Goal: Communication & Community: Participate in discussion

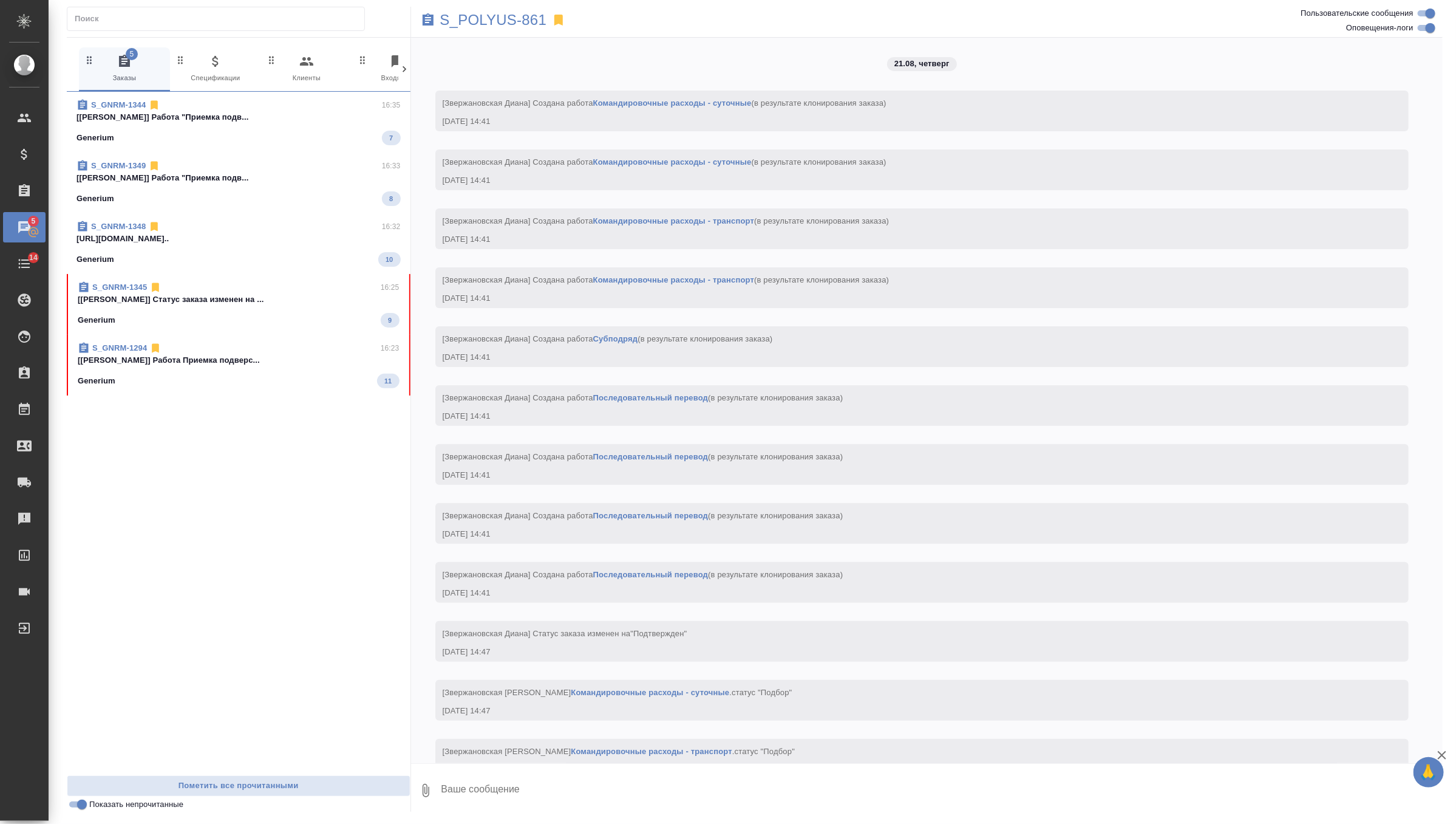
scroll to position [2929, 0]
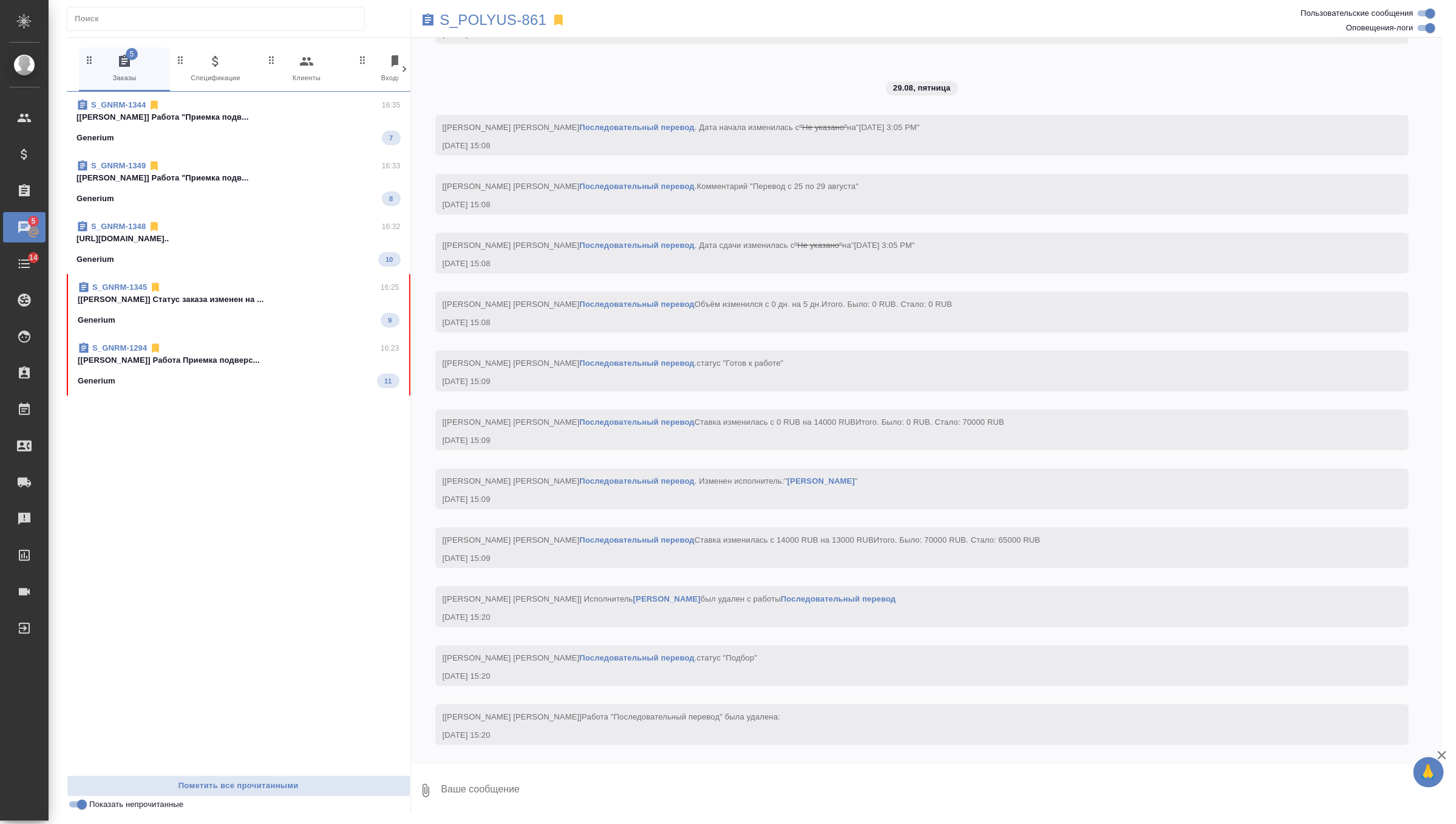
click at [290, 362] on p "[[PERSON_NAME]] Работа Приемка подверс..." at bounding box center [238, 360] width 322 height 12
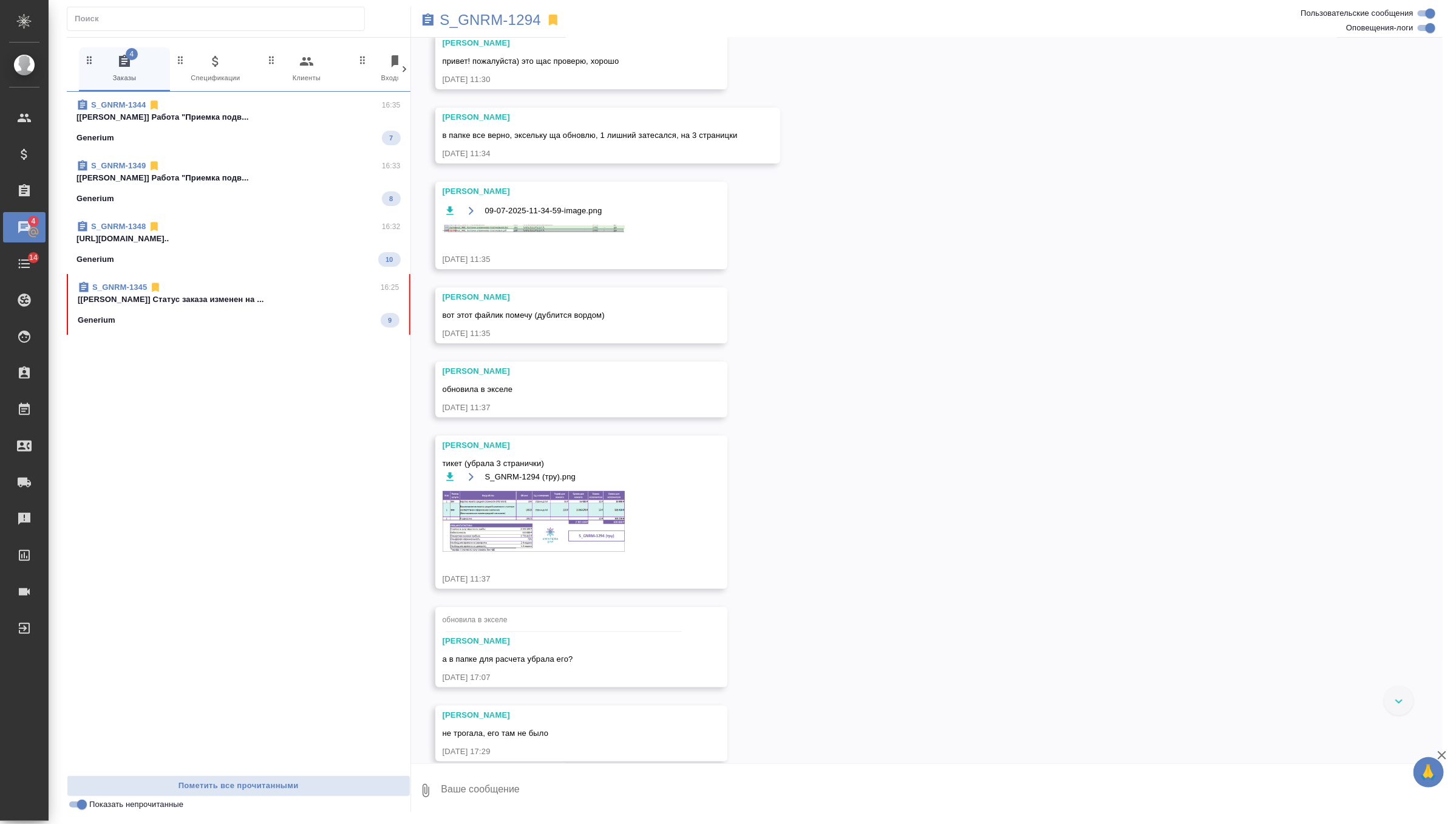
click at [236, 305] on p "[[PERSON_NAME]] Статус заказа изменен на ..." at bounding box center [238, 299] width 322 height 12
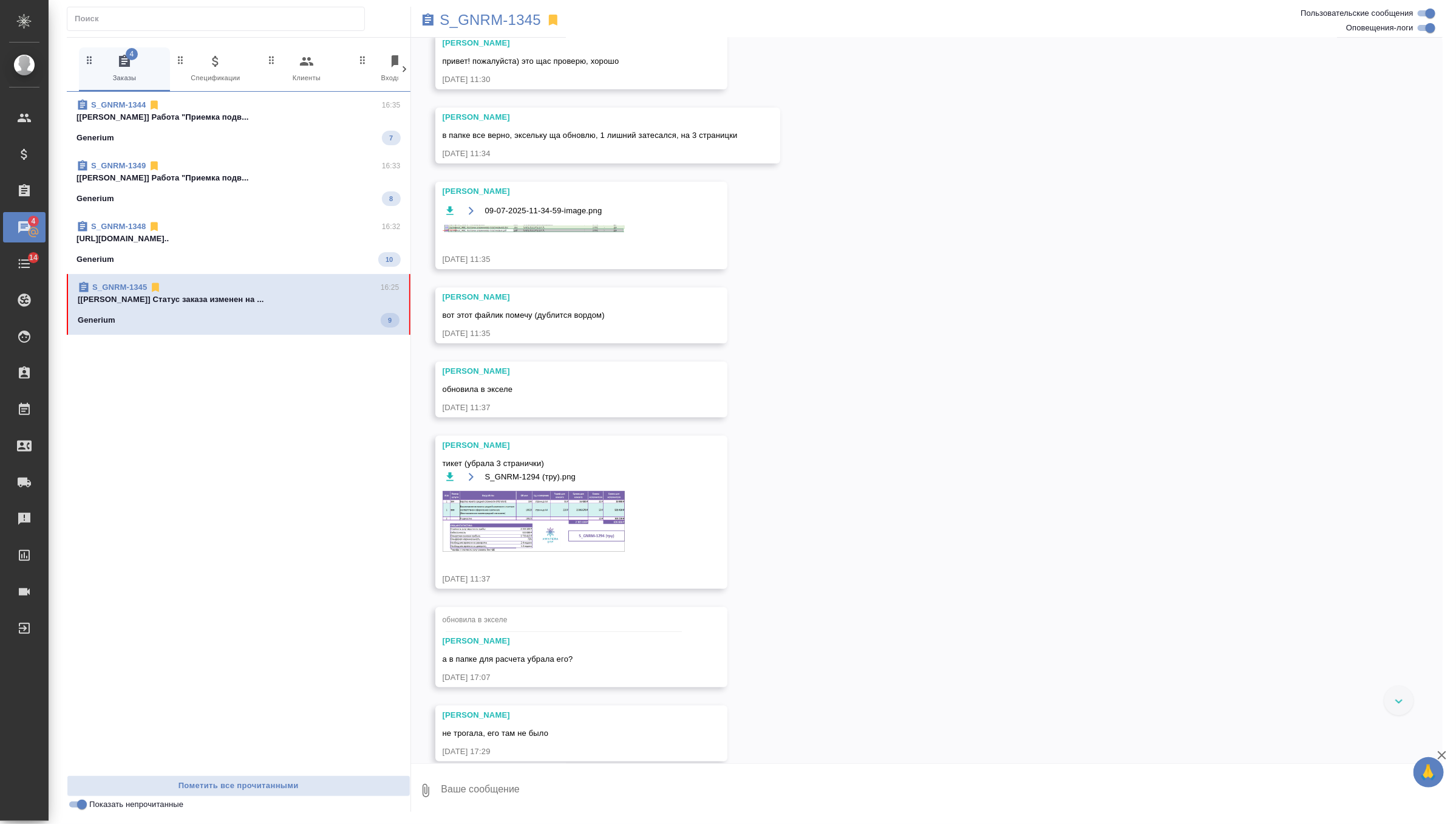
click at [509, 786] on textarea at bounding box center [941, 790] width 1003 height 41
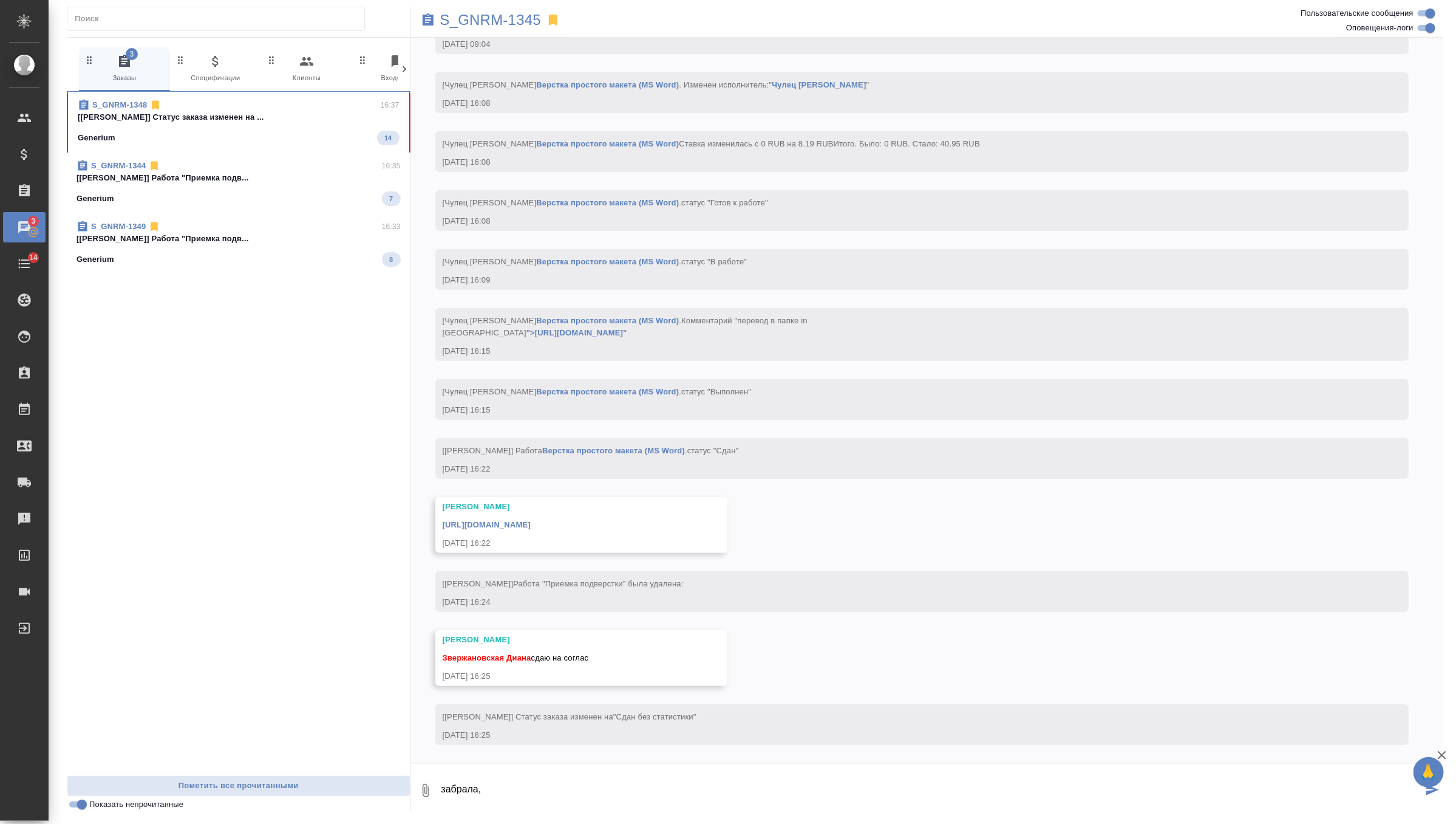
scroll to position [3243, 0]
click at [79, 807] on input "Показать непрочитанные" at bounding box center [81, 804] width 44 height 15
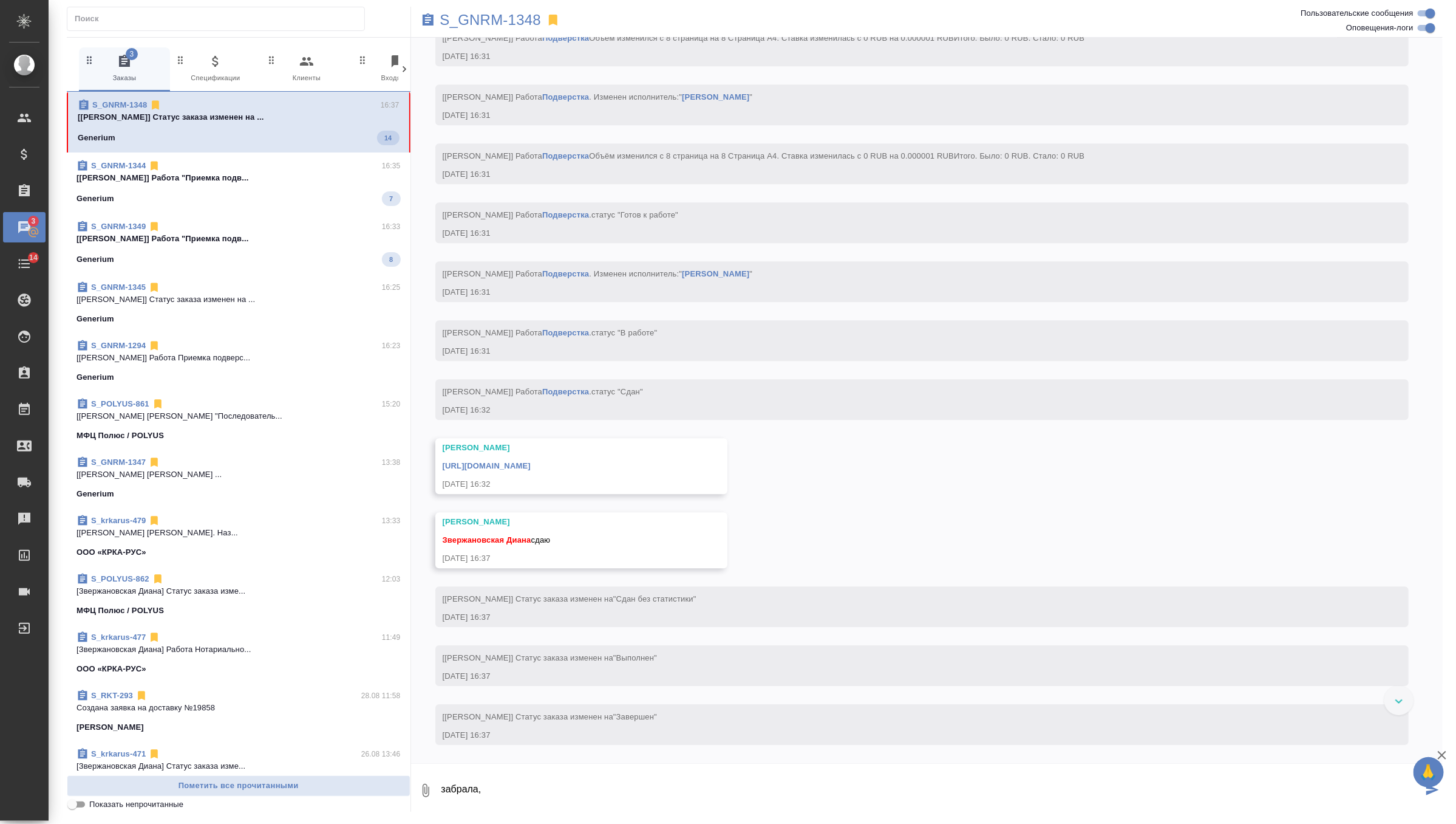
scroll to position [4992, 0]
click at [521, 784] on textarea "забрала," at bounding box center [931, 790] width 983 height 41
click at [531, 470] on link "[URL][DOMAIN_NAME]" at bounding box center [486, 465] width 88 height 9
click at [534, 781] on textarea "забрала, спасибо)" at bounding box center [931, 790] width 983 height 41
type textarea "забрала, спасибо)"
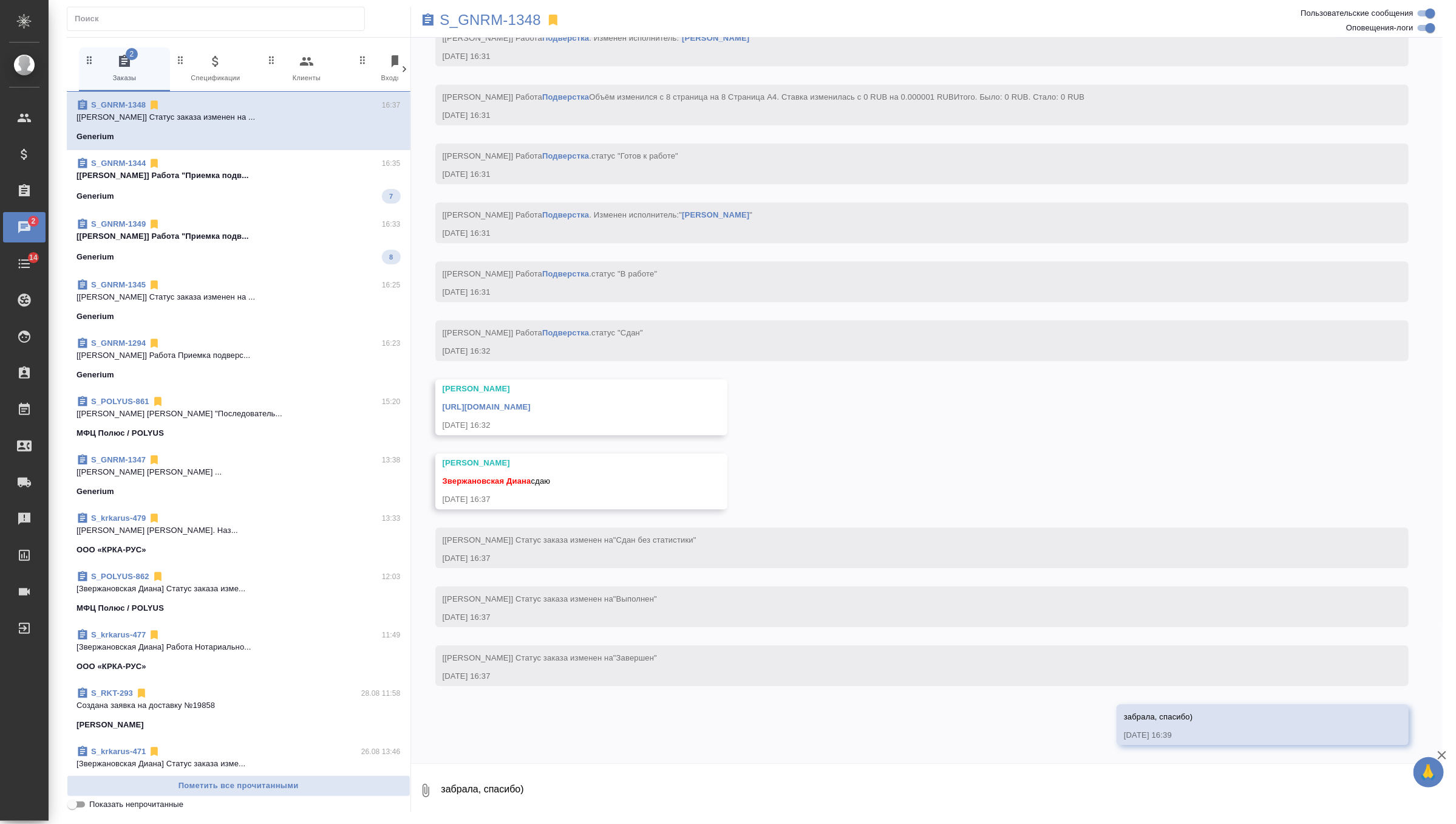
scroll to position [5116, 0]
click at [268, 291] on p "[[PERSON_NAME]] Статус заказа изменен на ..." at bounding box center [238, 296] width 325 height 12
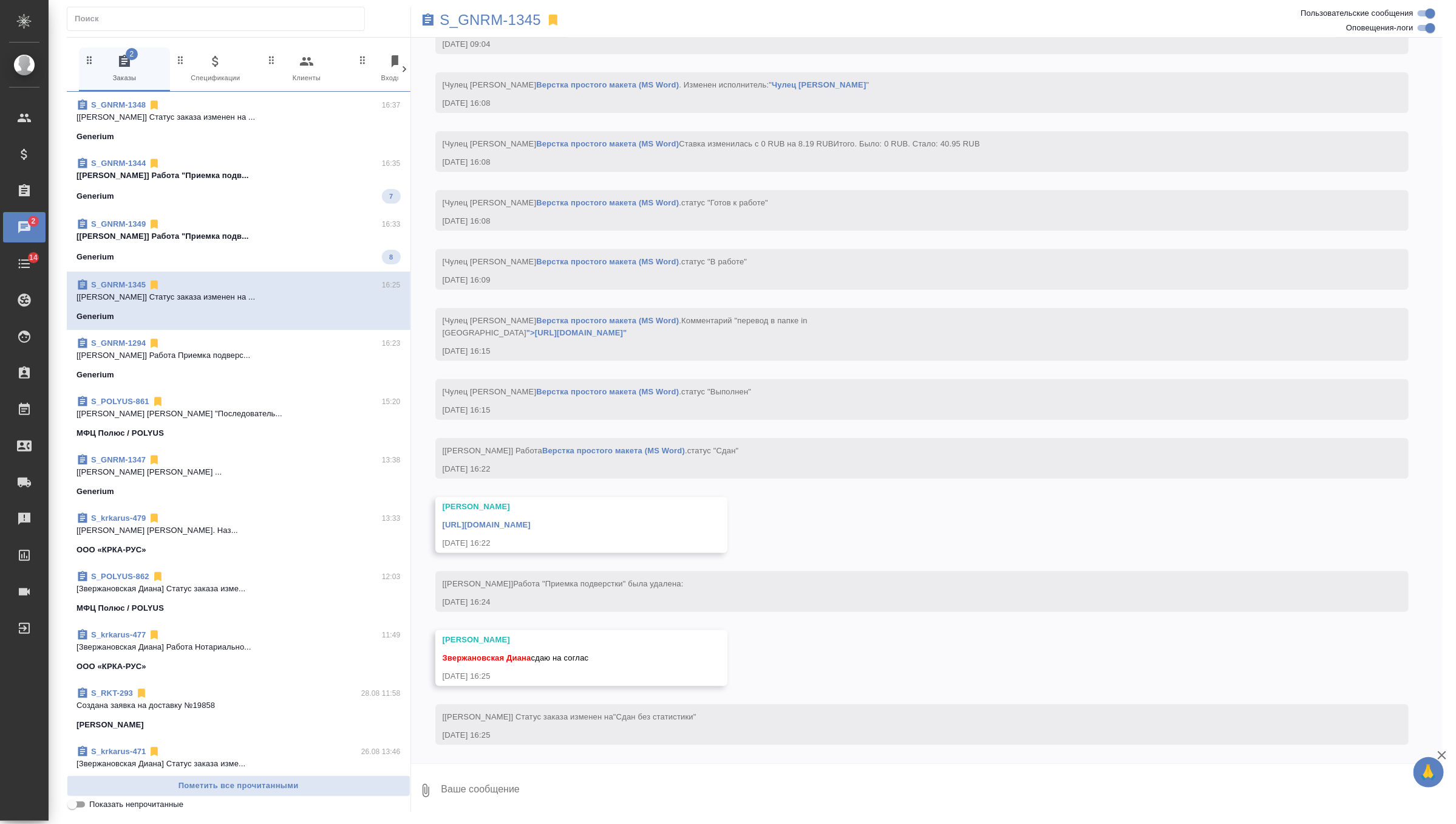
click at [503, 791] on textarea at bounding box center [941, 790] width 1003 height 41
type textarea "забрала, спасибо)"
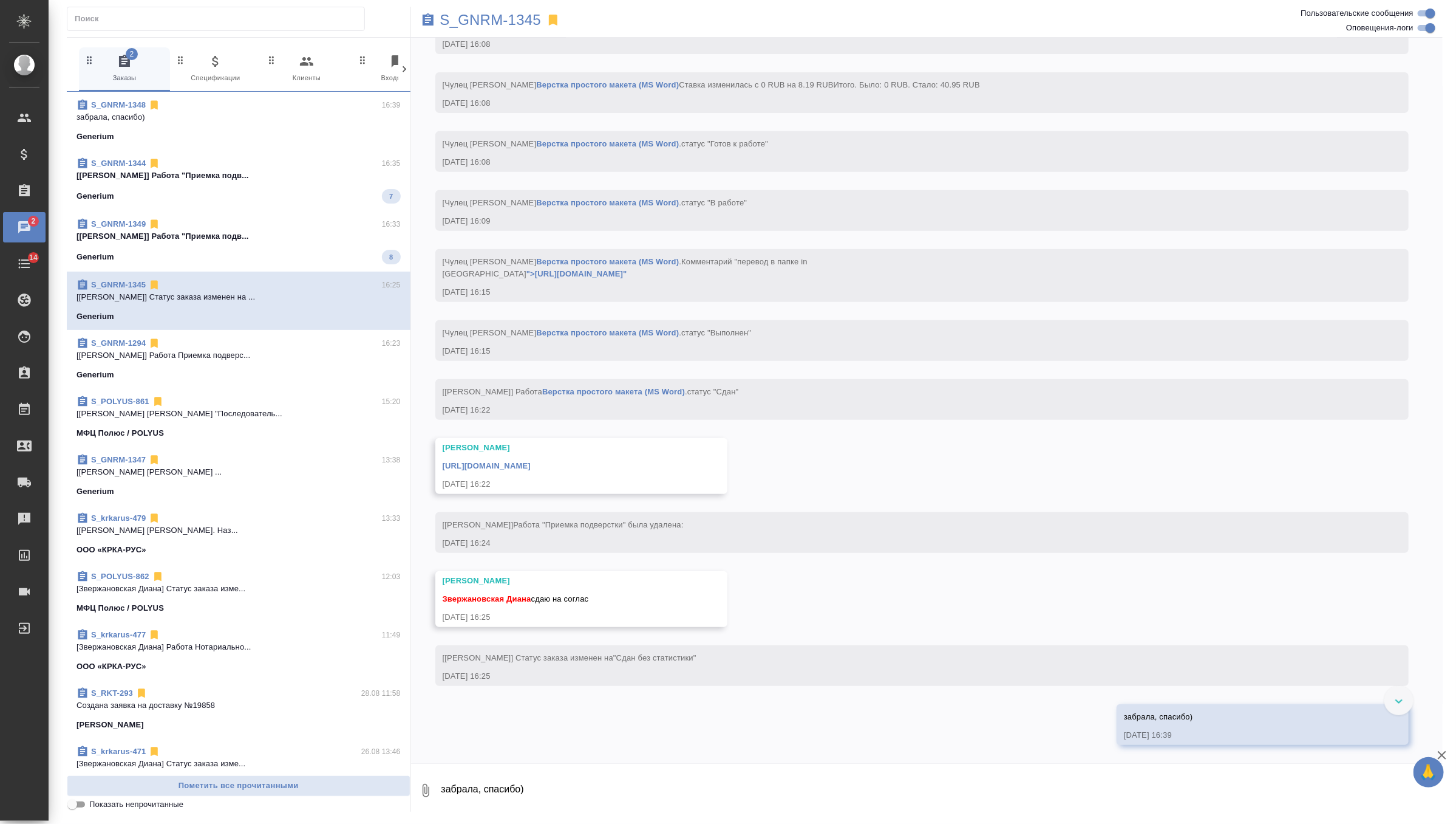
scroll to position [3302, 0]
click at [531, 469] on link "[URL][DOMAIN_NAME]" at bounding box center [486, 465] width 88 height 9
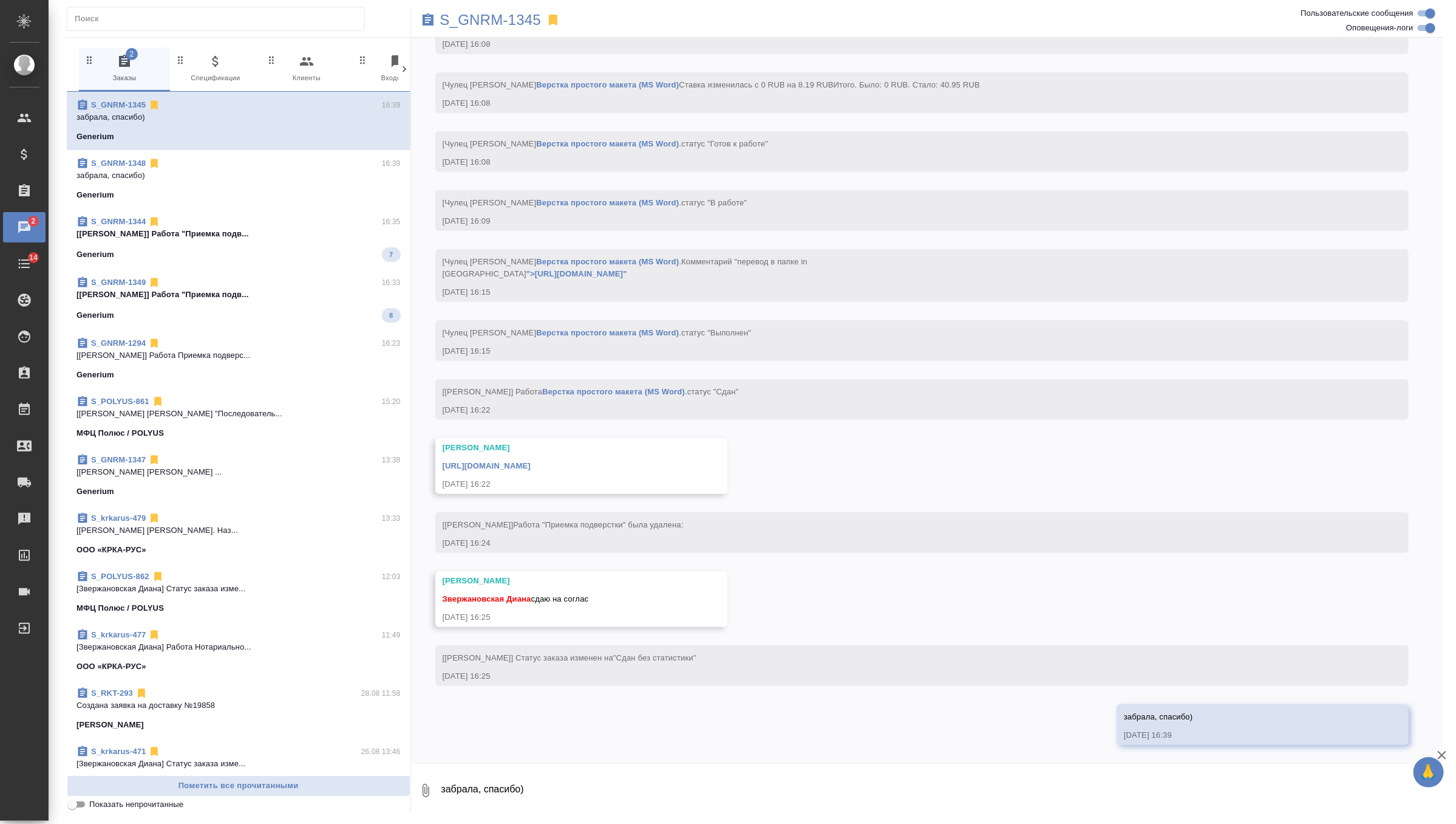
click at [304, 248] on div "Generium 7" at bounding box center [238, 255] width 325 height 15
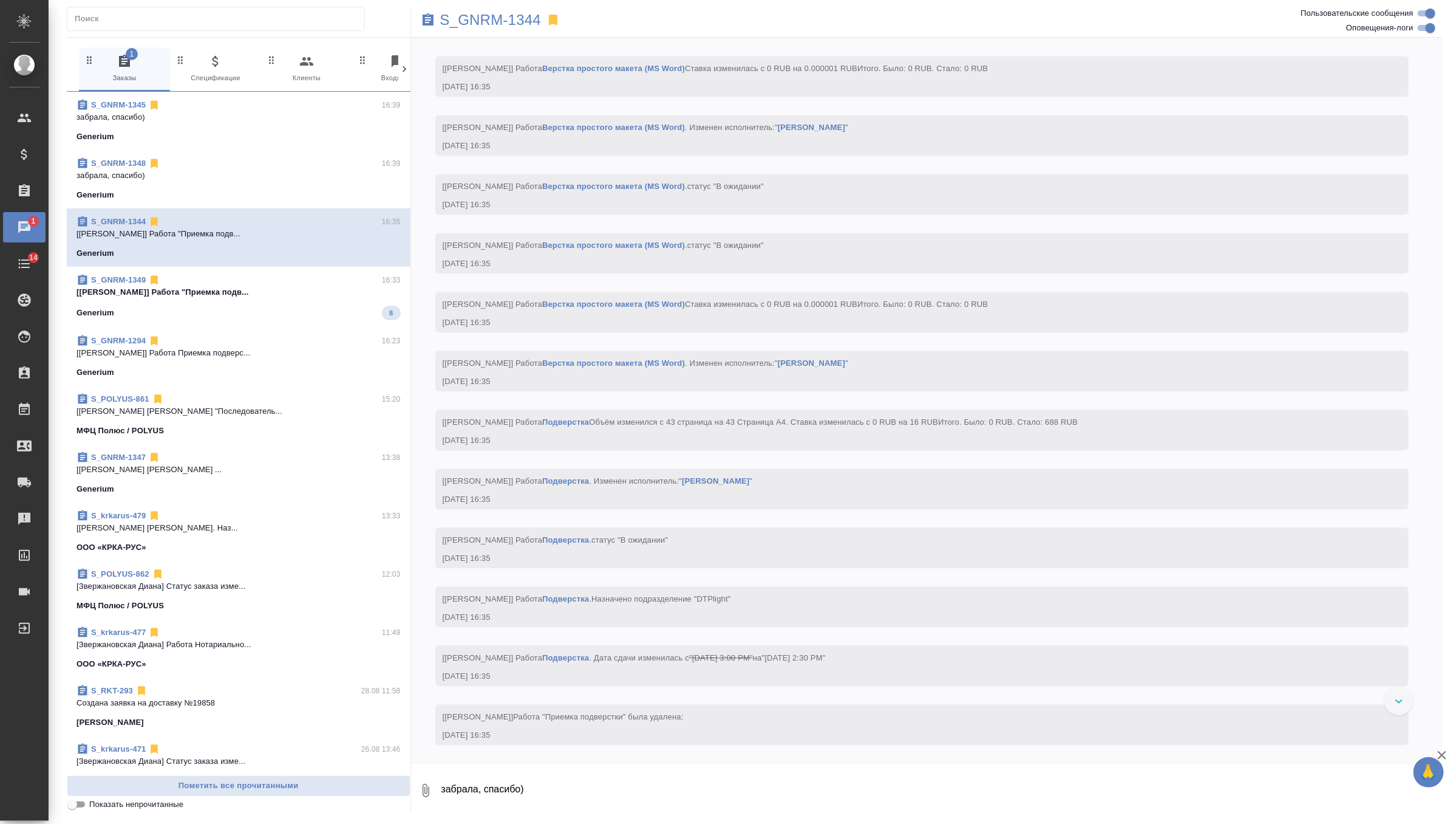
scroll to position [7669, 0]
click at [313, 305] on div "Generium 8" at bounding box center [238, 312] width 325 height 15
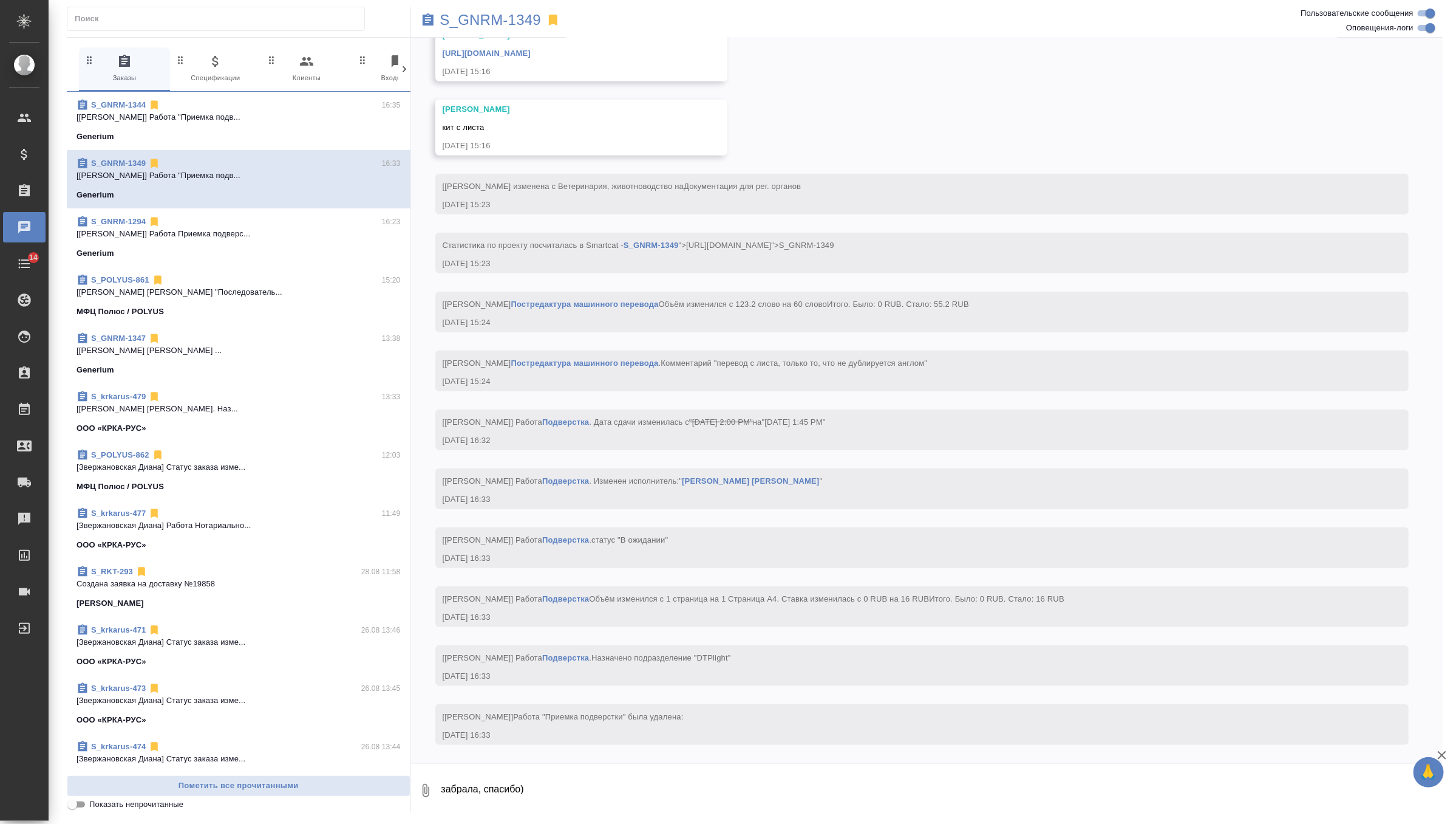
scroll to position [0, 0]
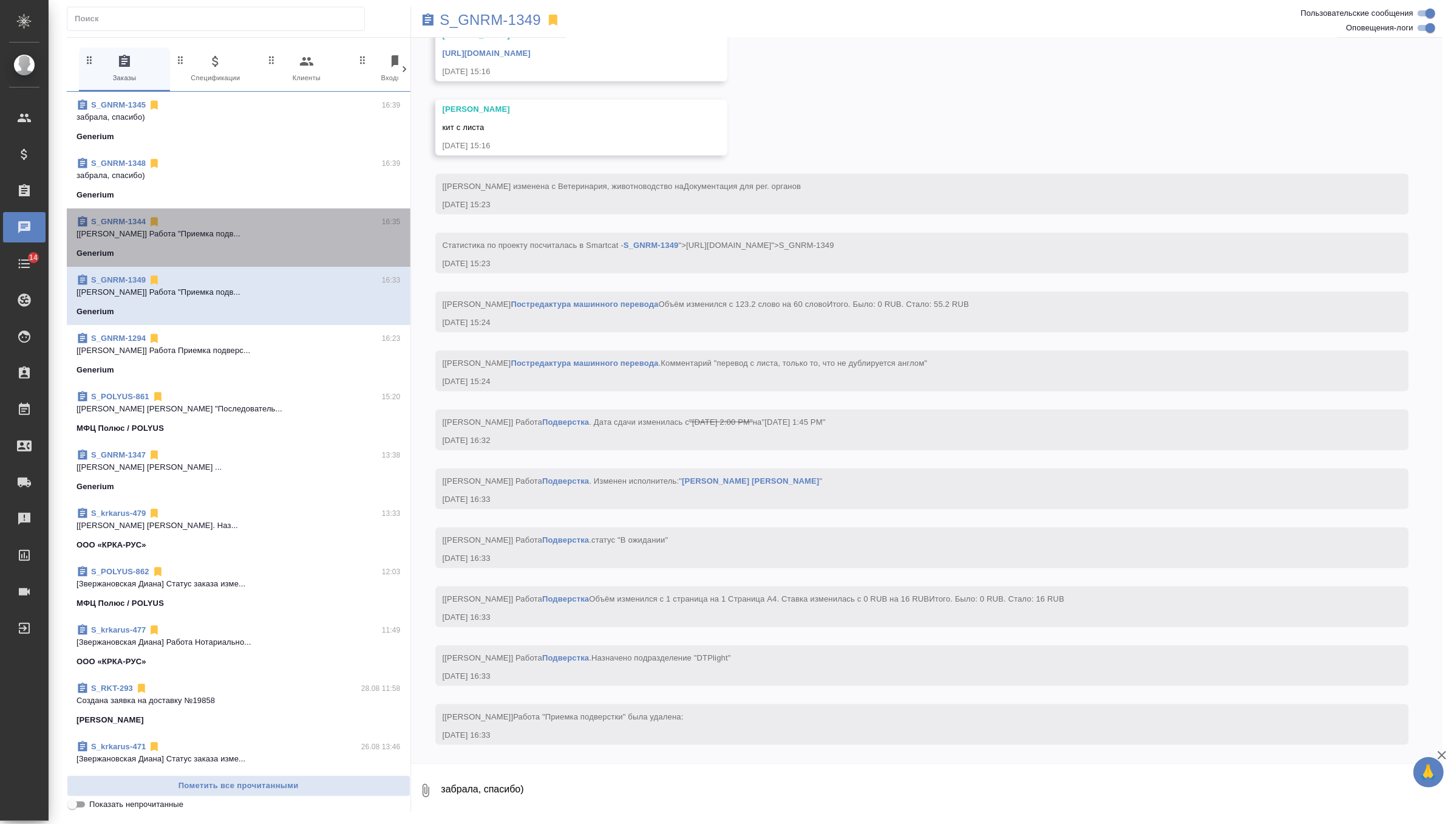
click at [228, 242] on span "S_GNRM-1344 16:35 [[PERSON_NAME]] Работа "Приемка подв... Generium" at bounding box center [238, 237] width 325 height 44
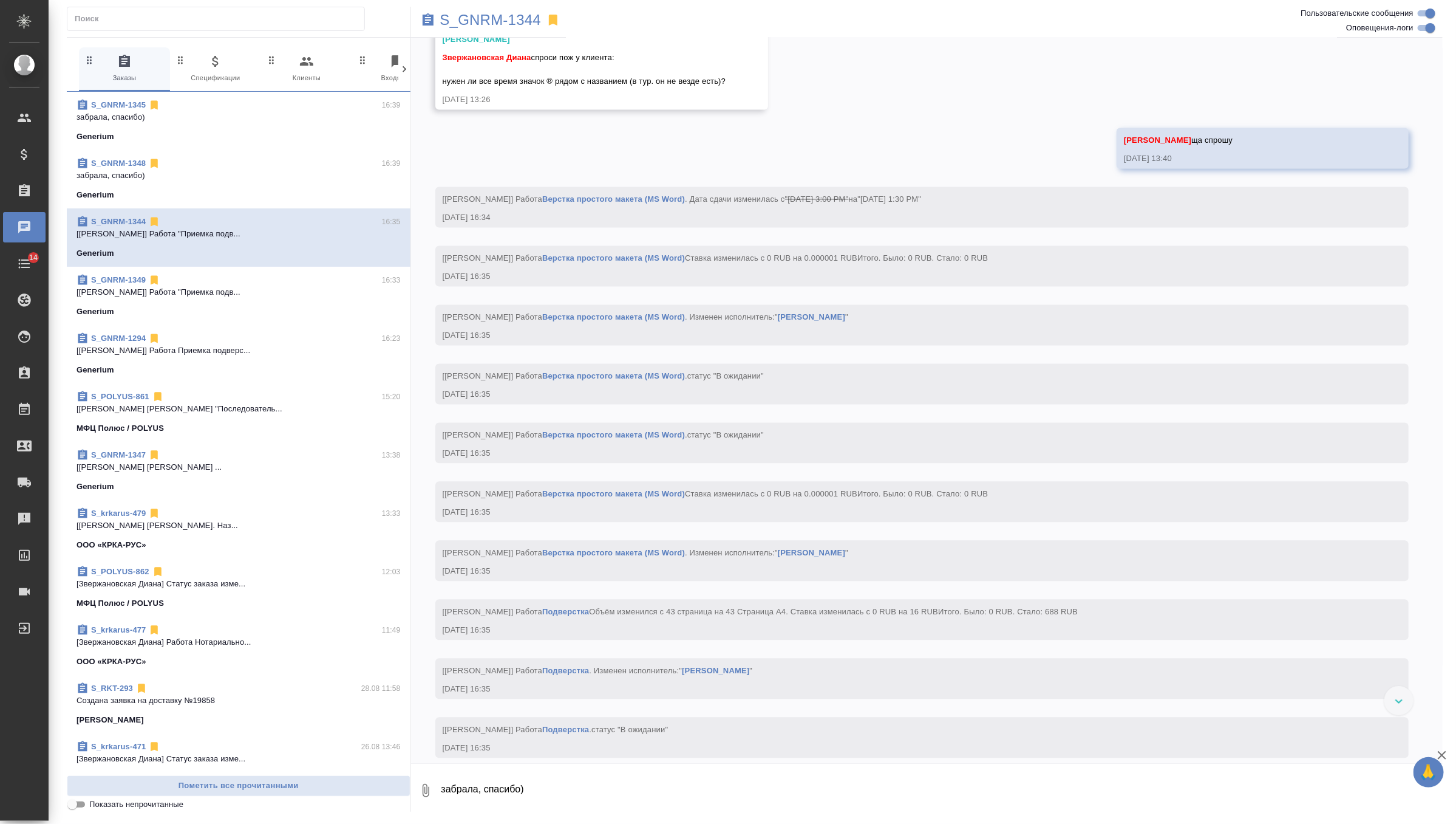
scroll to position [7233, 0]
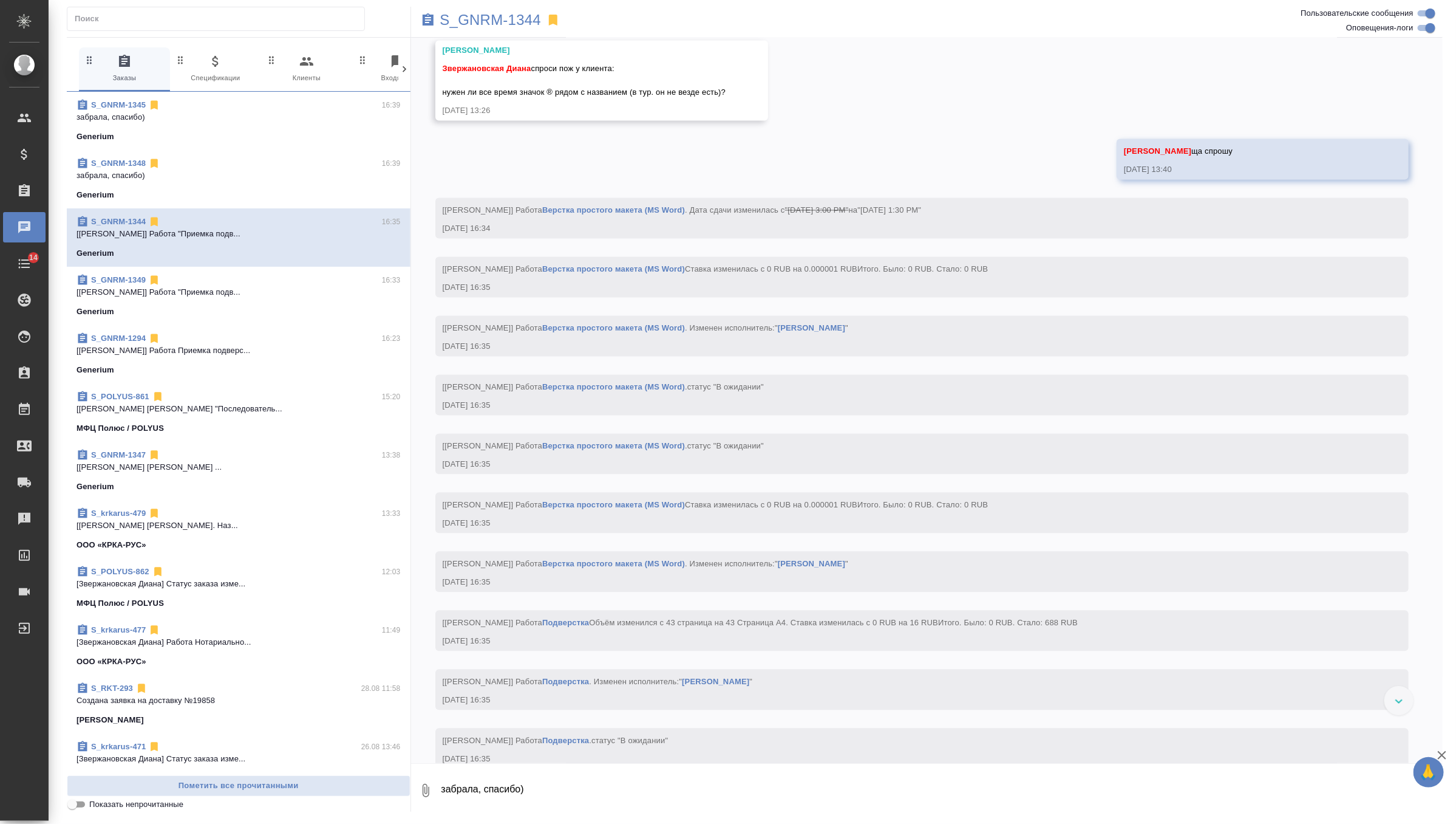
click at [530, 780] on textarea "забрала, спасибо)" at bounding box center [941, 790] width 1003 height 41
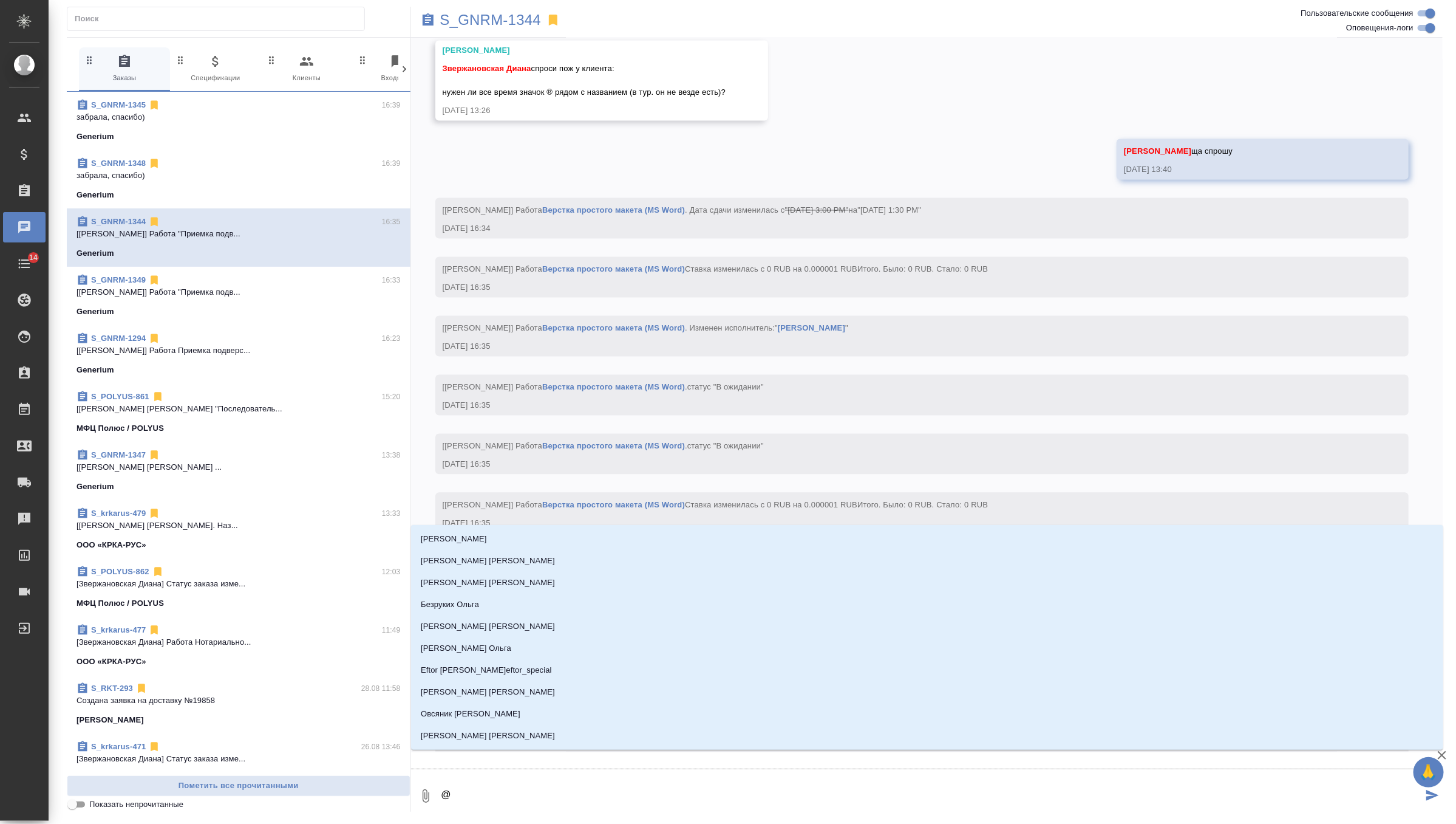
type textarea "@г"
type input "г"
type textarea "@гр"
type input "гр"
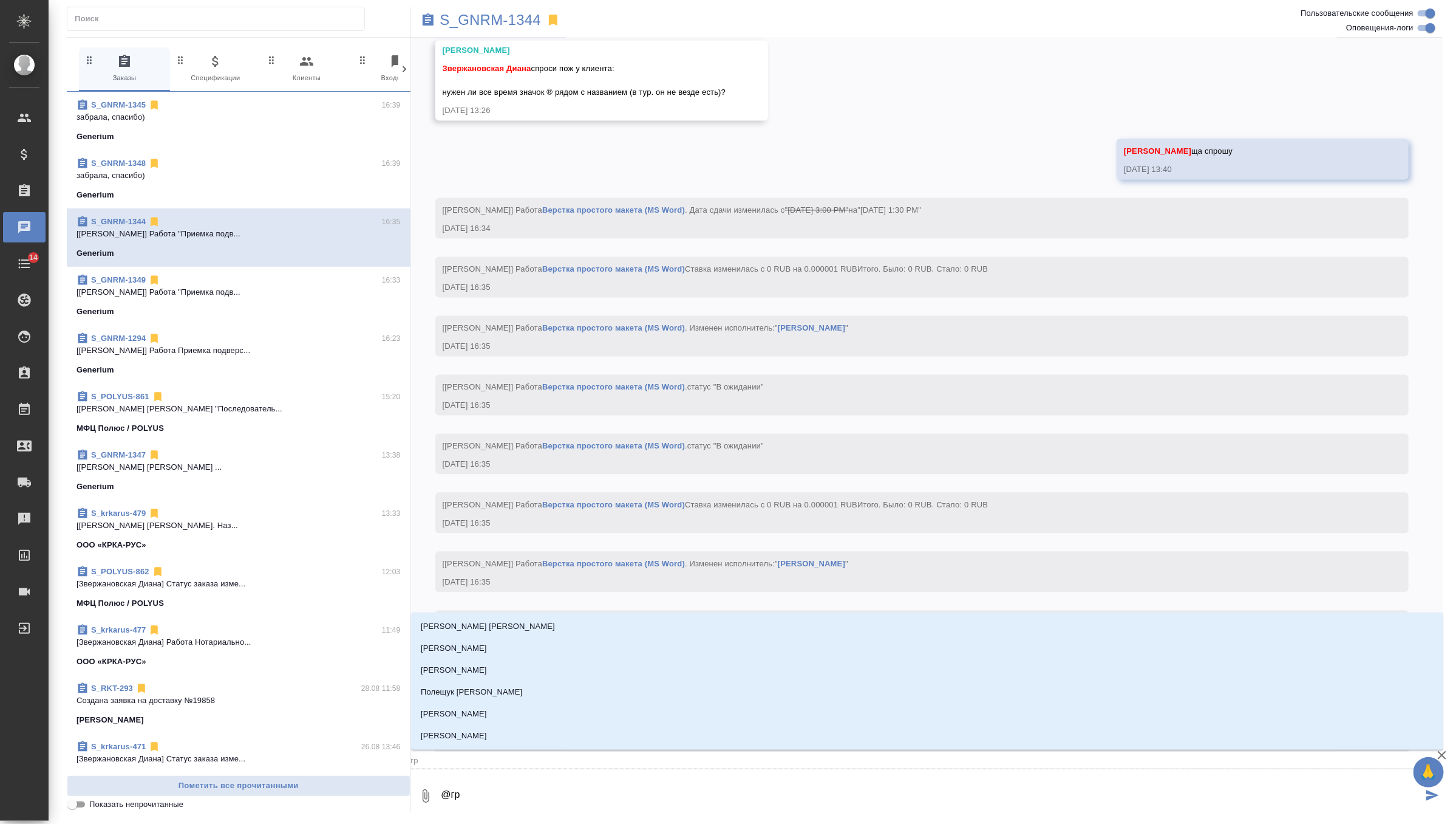
type textarea "@гра"
type input "гра"
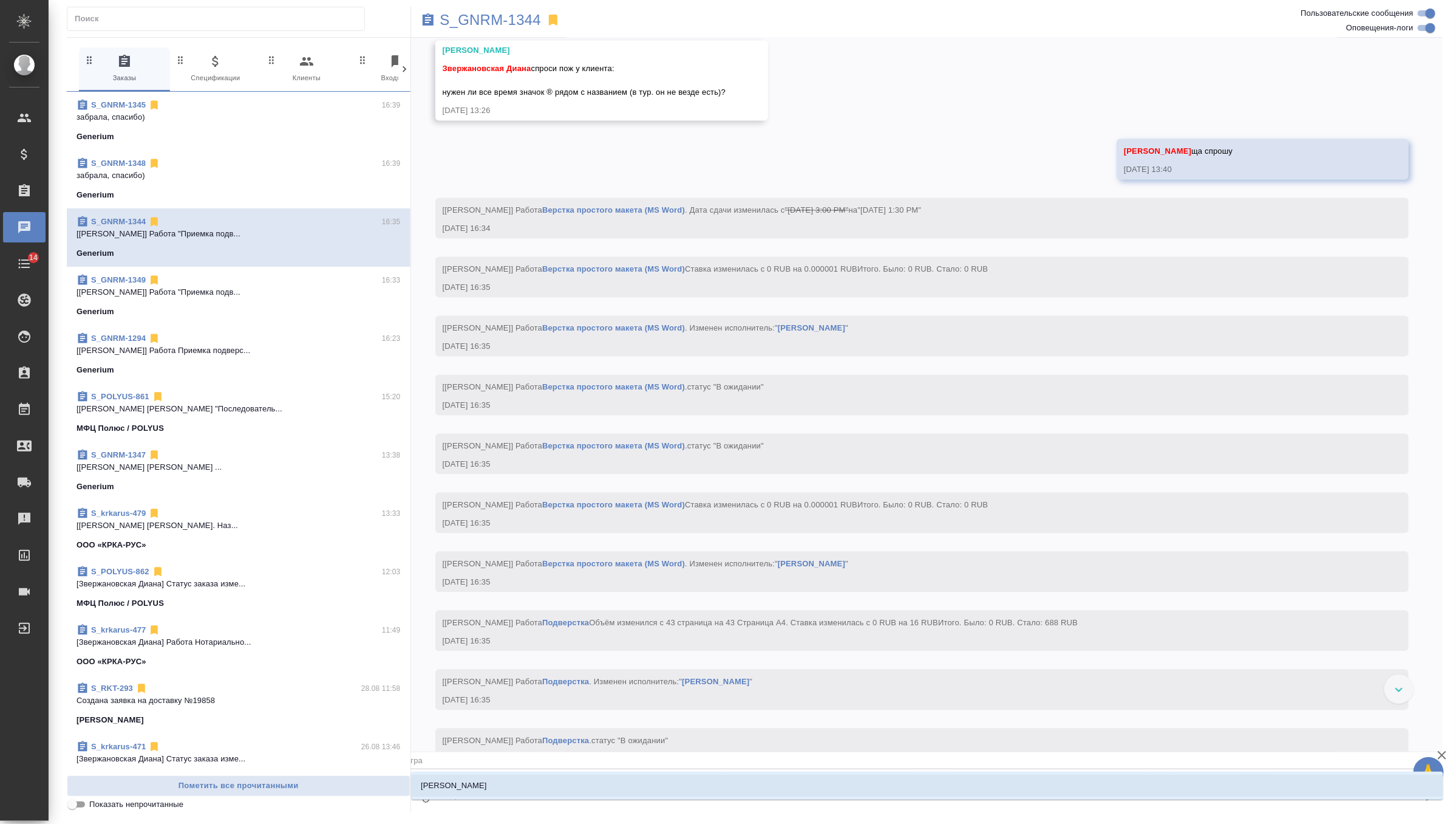
type textarea "@граб"
type input "граб"
type textarea "@грабк"
type input "грабк"
click at [526, 794] on li "[PERSON_NAME]" at bounding box center [926, 785] width 1032 height 22
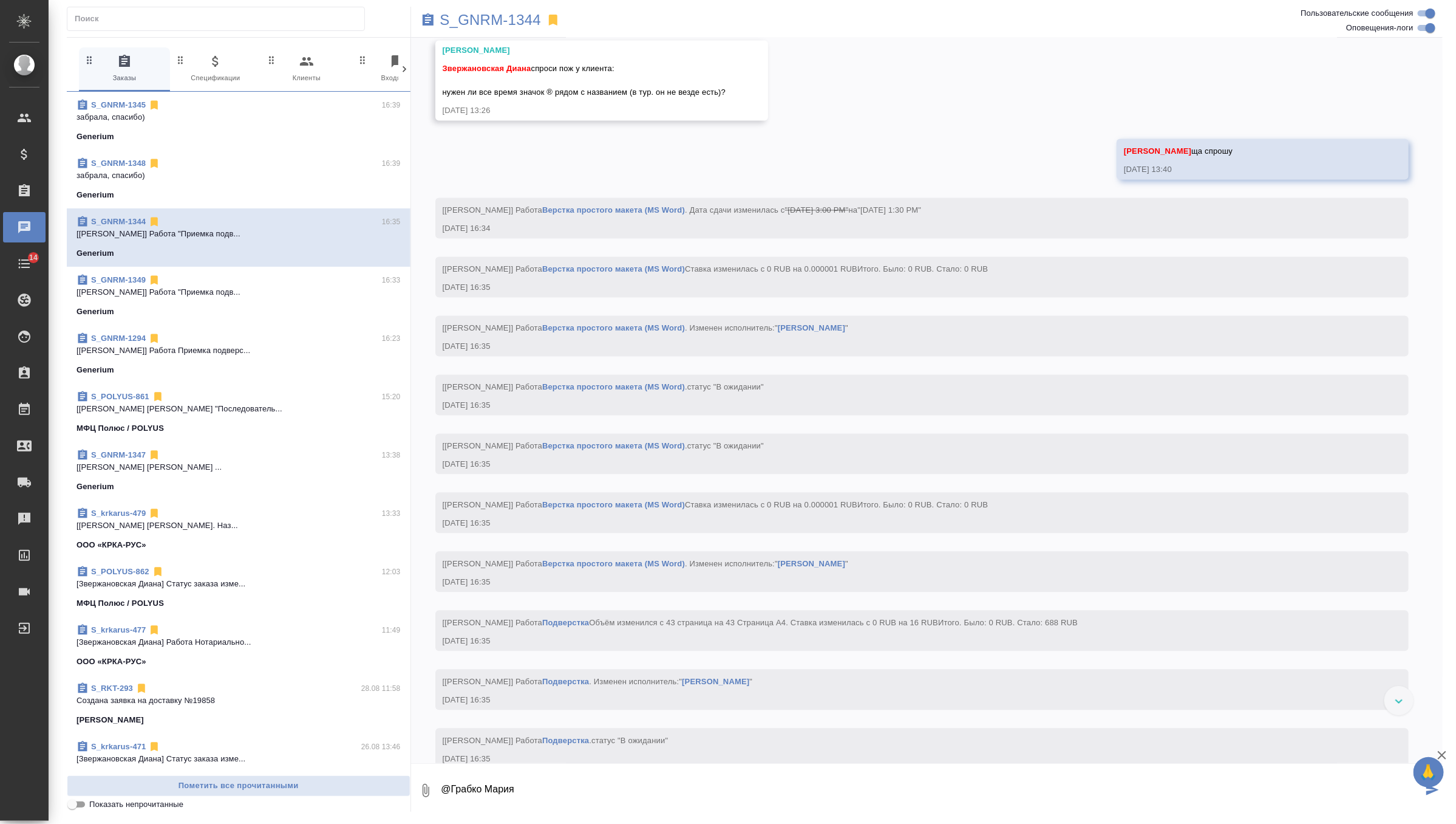
paste textarea "Предлагаю делать дословно как в турецком оригинале – там где нет, не ставить. В…"
type textarea "@Грабко Мария Предлагаю делать дословно как в турецком оригинале – там где нет,…"
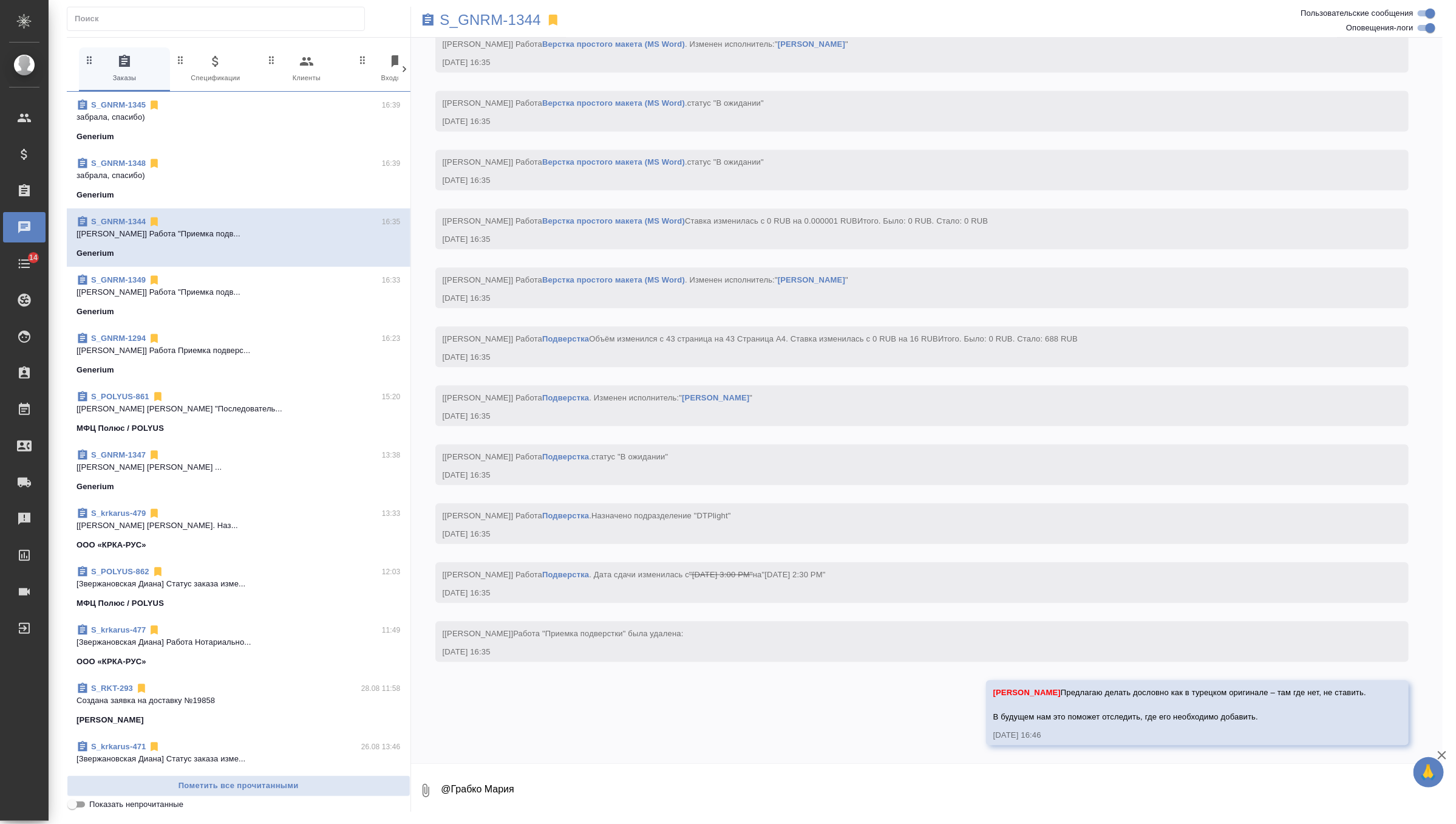
scroll to position [7857, 0]
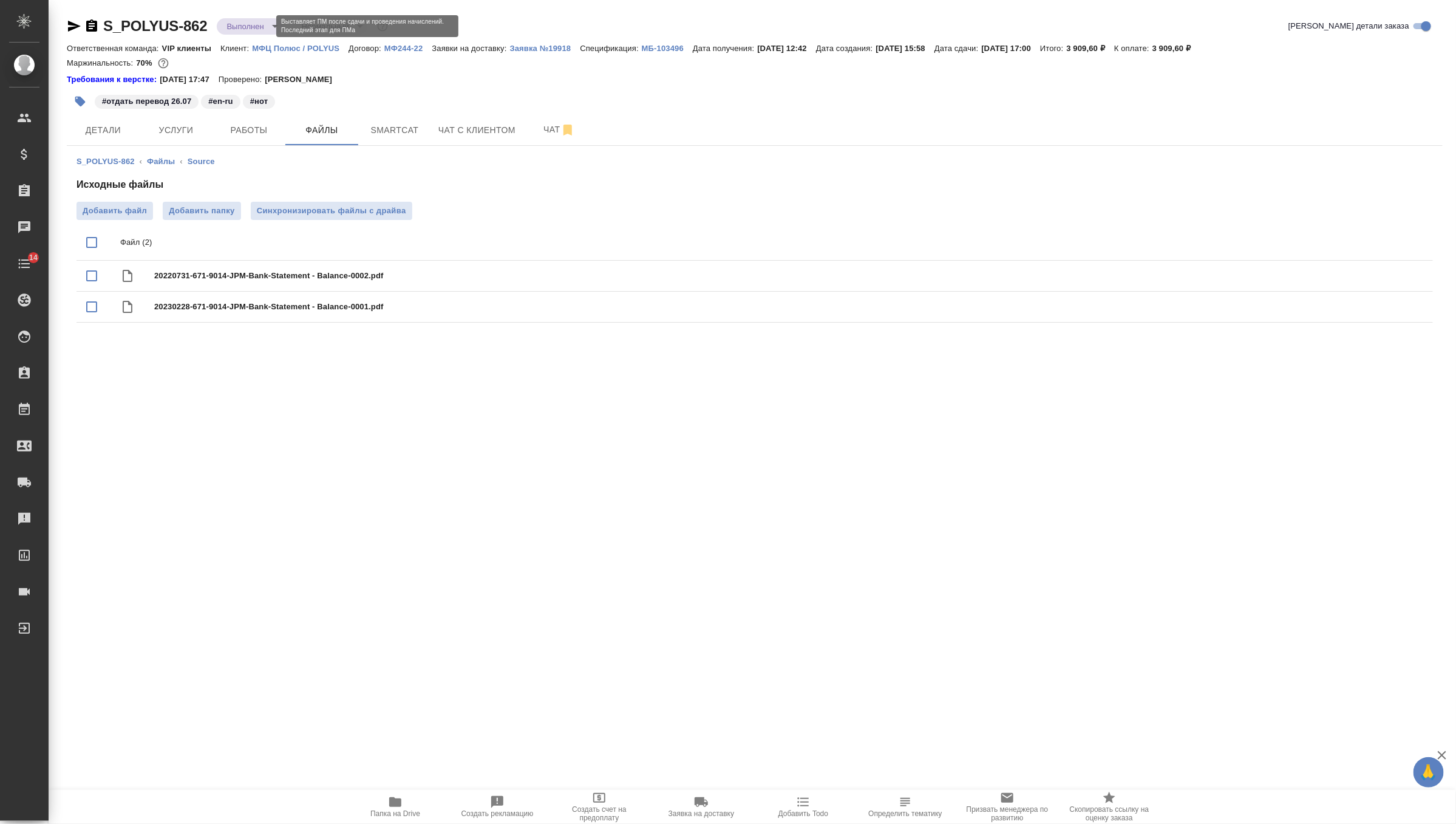
click at [262, 24] on body "🙏 .cls-1 fill:#fff; AWATERA Zverzhanovskaya Diana Клиенты Спецификации Заказы 0…" at bounding box center [728, 412] width 1456 height 824
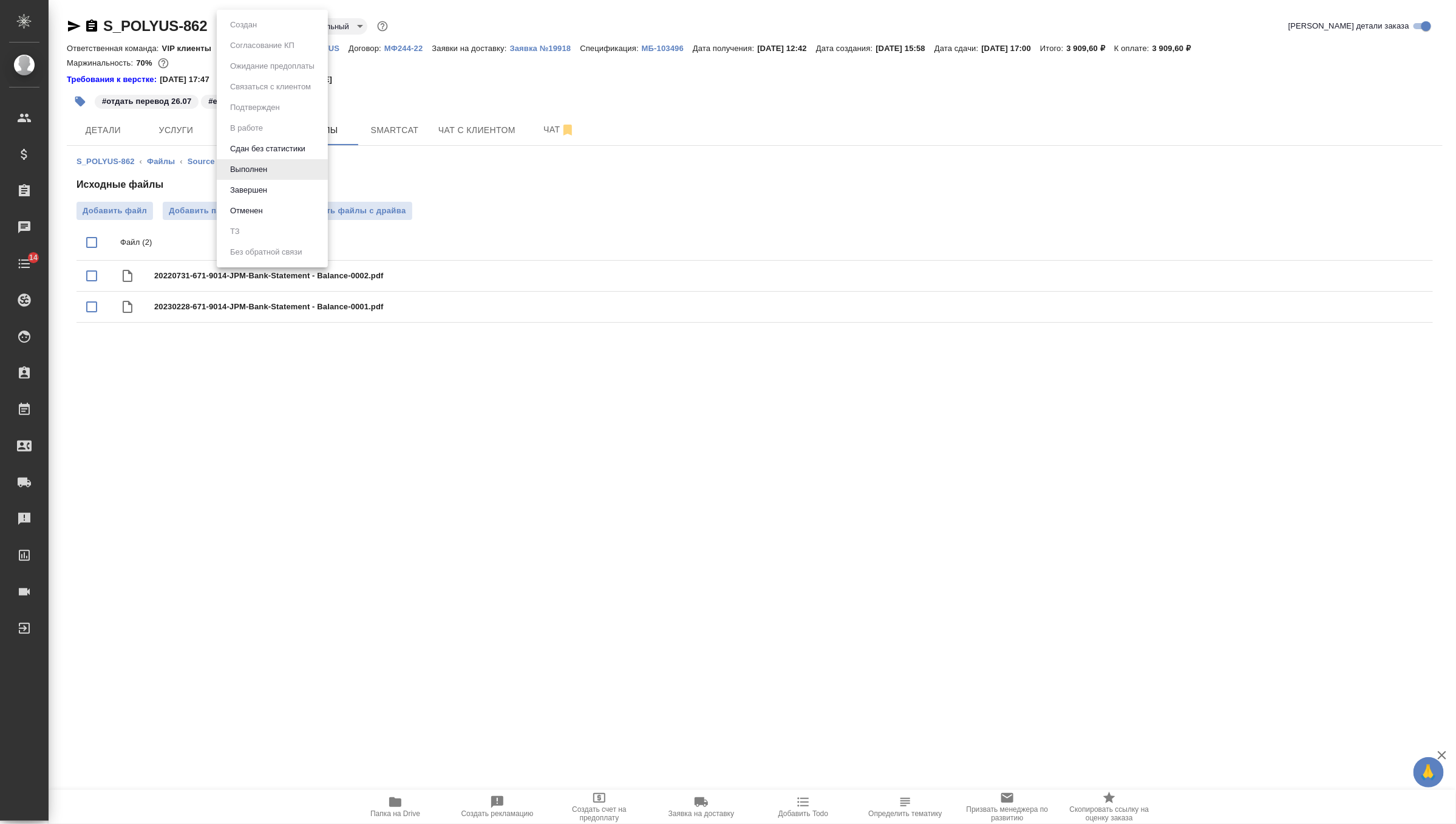
click at [640, 51] on div at bounding box center [728, 412] width 1456 height 824
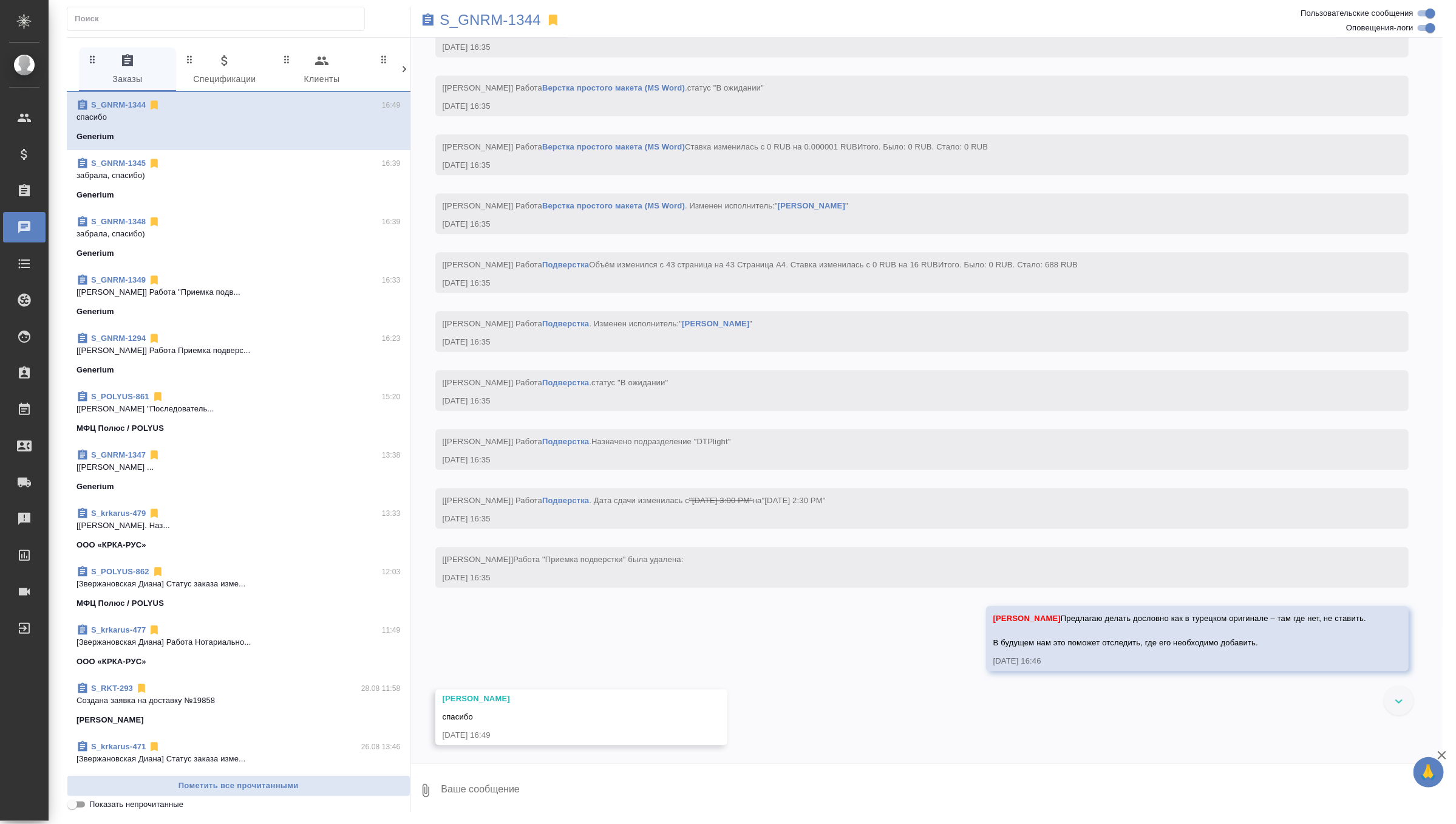
scroll to position [7932, 0]
